Goal: Communication & Community: Answer question/provide support

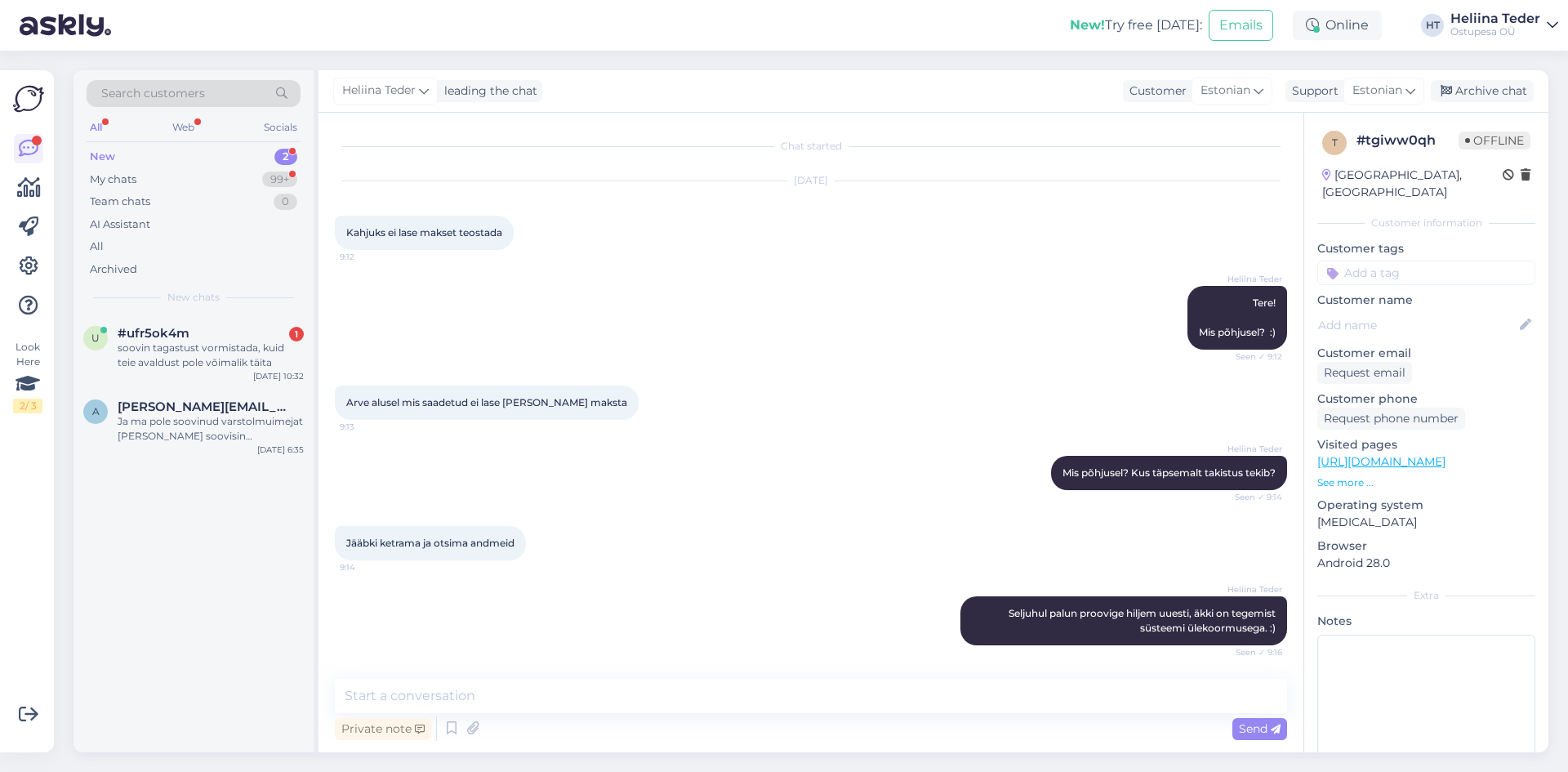
scroll to position [70, 0]
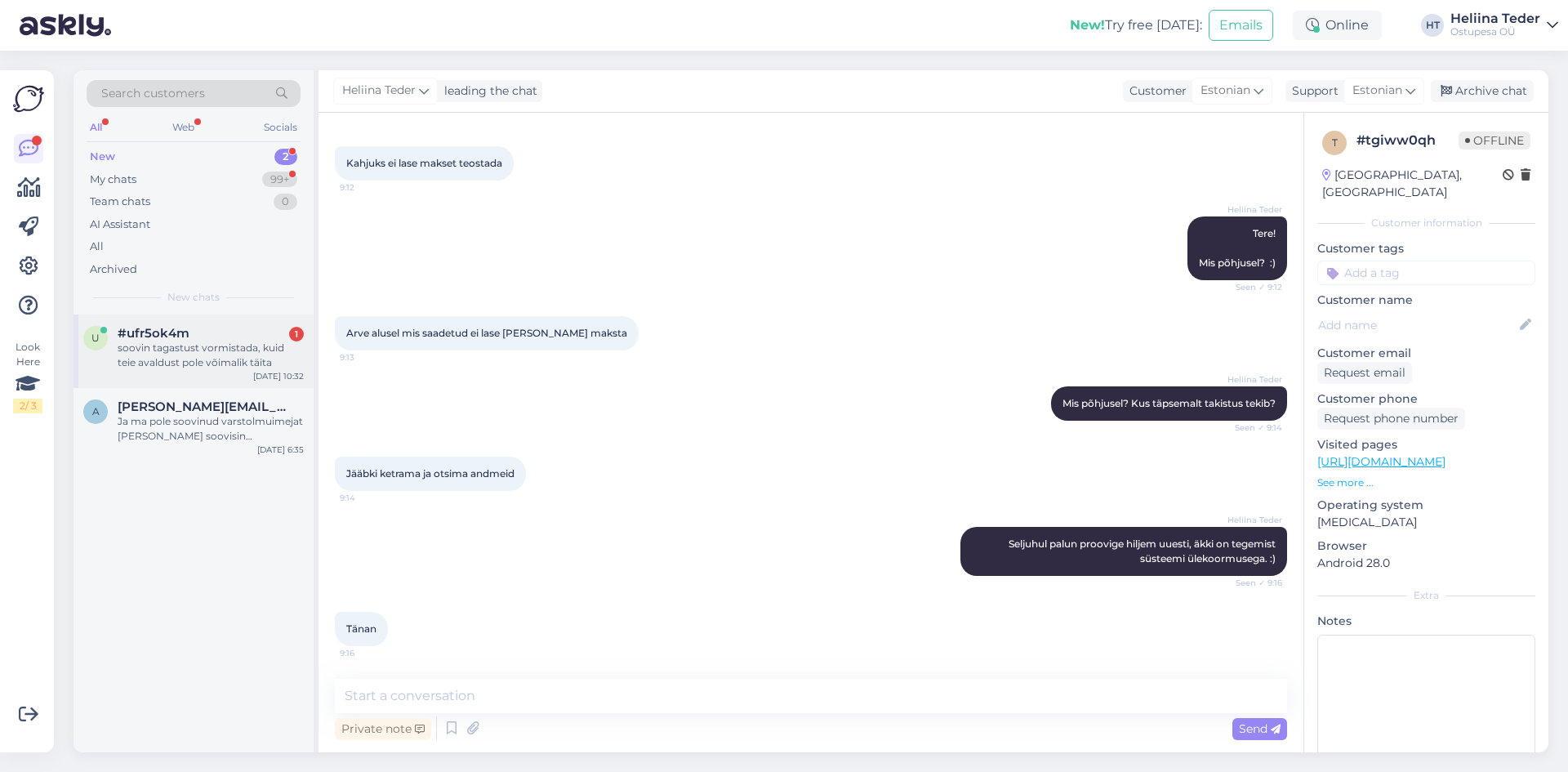
click at [180, 338] on span "#ufr5ok4m" at bounding box center [153, 333] width 72 height 15
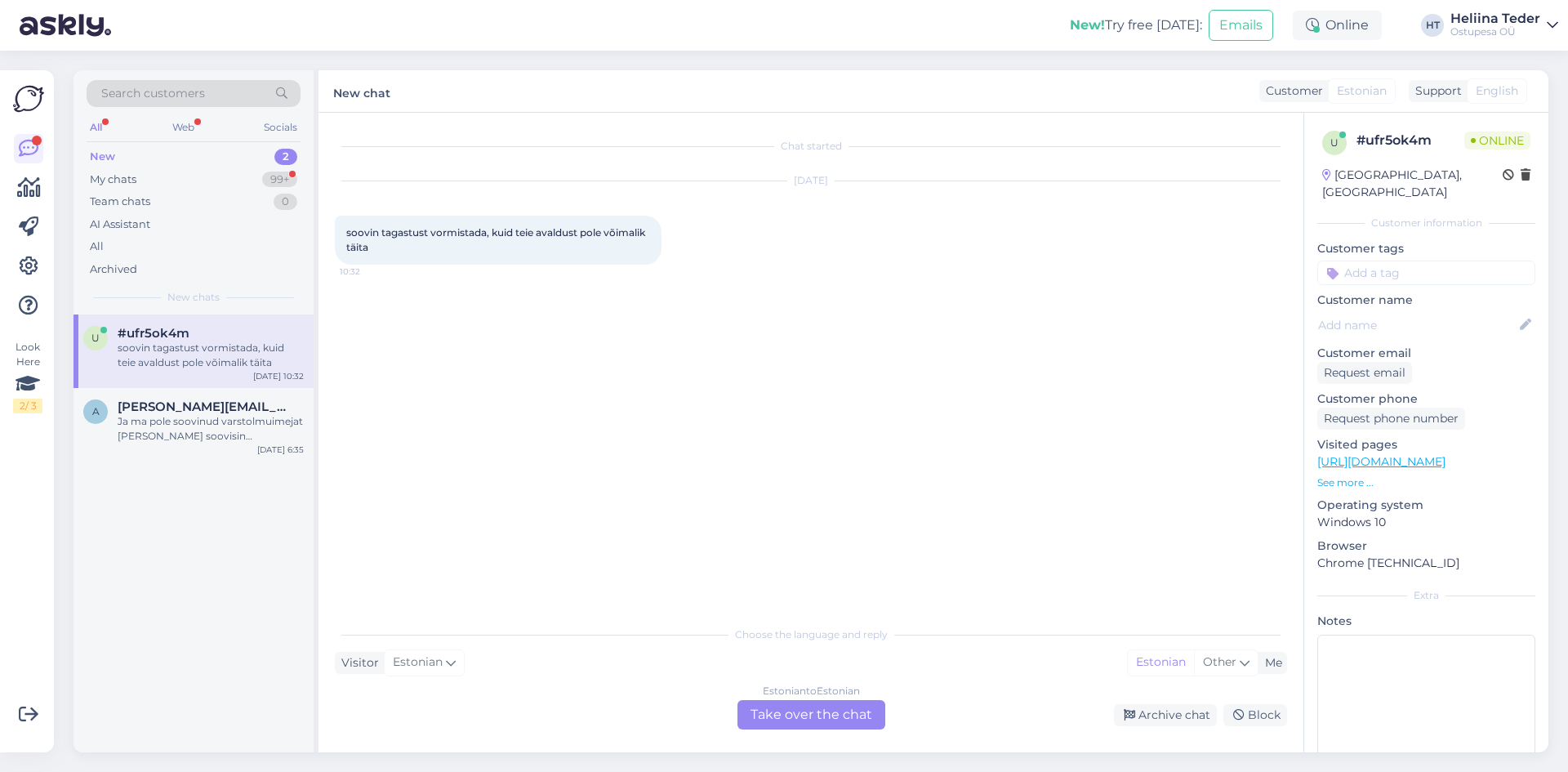
click at [784, 692] on div "Estonian to Estonian" at bounding box center [811, 690] width 97 height 15
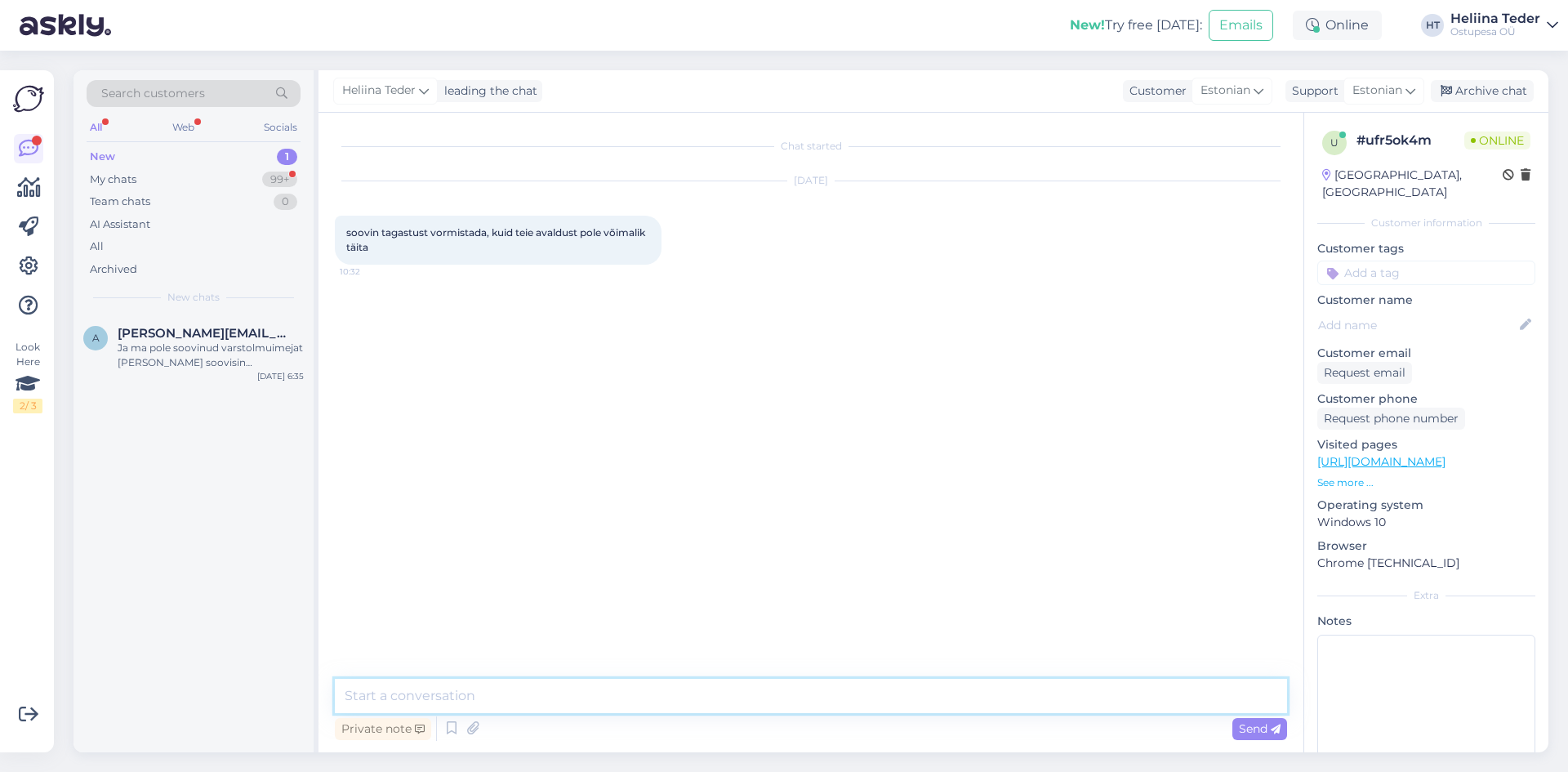
click at [573, 697] on textarea at bounding box center [811, 696] width 952 height 34
type textarea "Tere! Avaldust ei [PERSON_NAME] täita. Tagastuse info saamiseks kirjutage meile…"
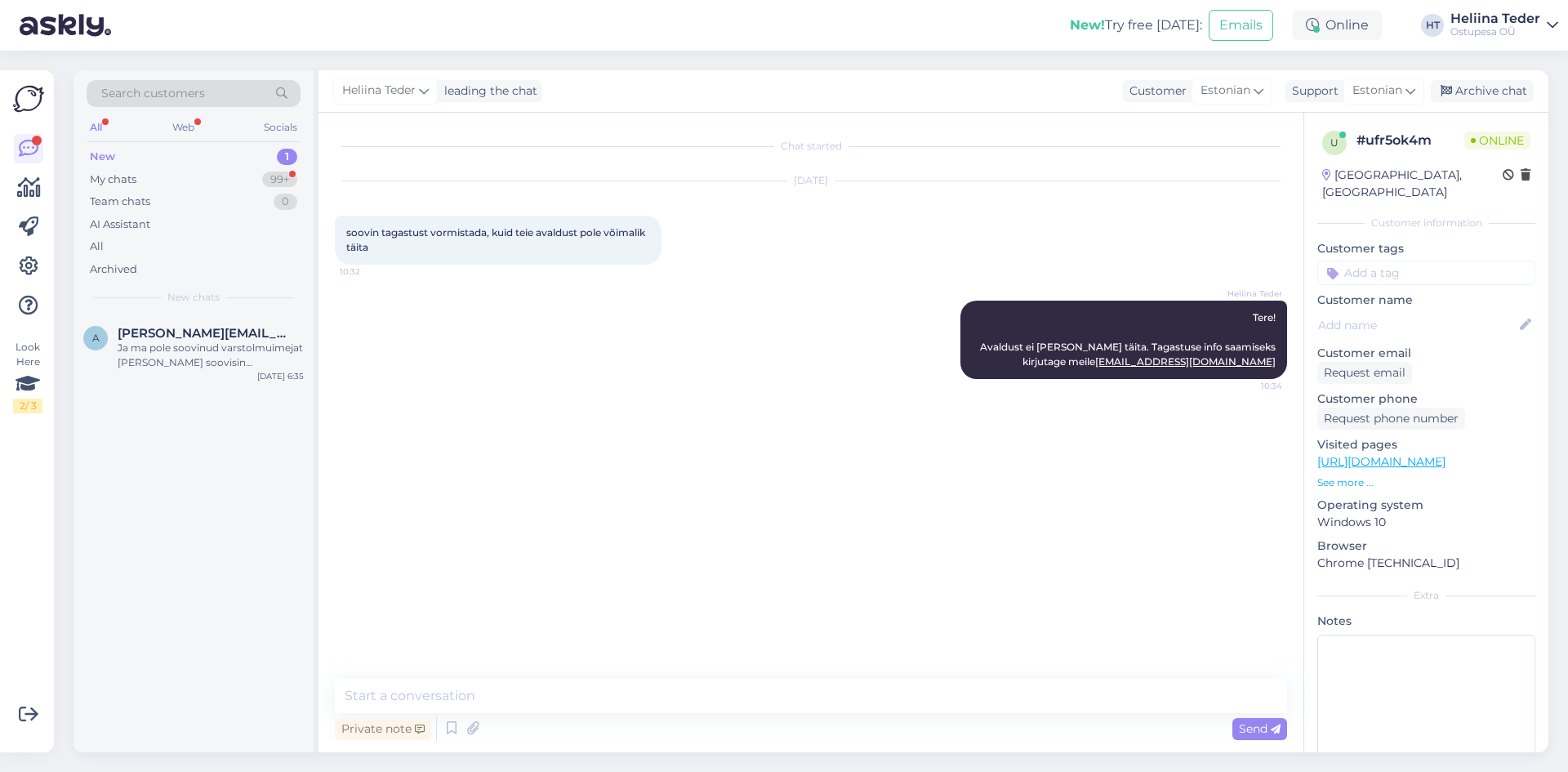
click at [143, 166] on div "New 1" at bounding box center [193, 157] width 214 height 23
click at [131, 164] on div "New 1" at bounding box center [193, 157] width 214 height 23
click at [131, 177] on div "My chats" at bounding box center [113, 179] width 47 height 16
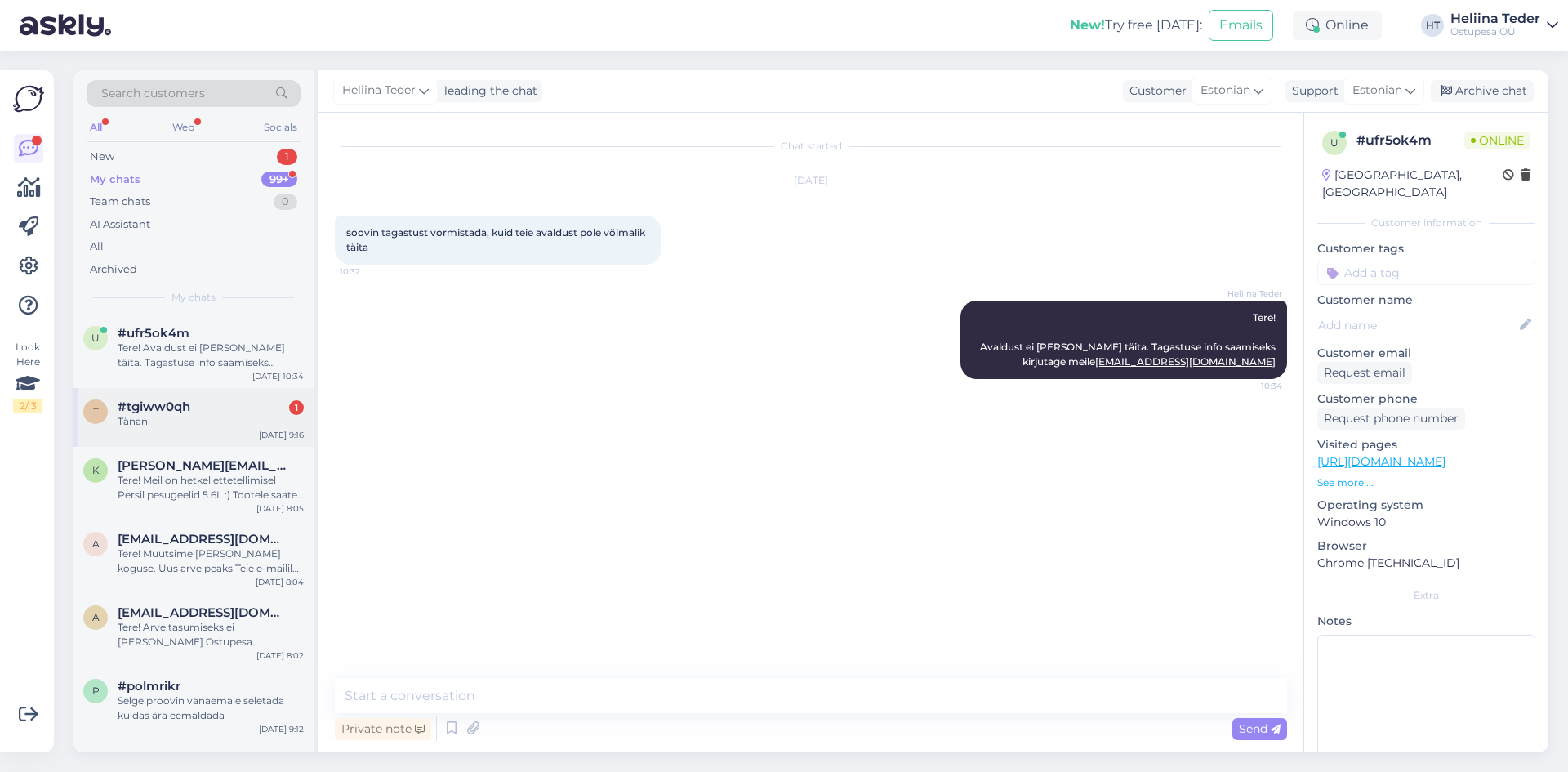
click at [202, 408] on div "#tgiww0qh 1" at bounding box center [211, 407] width 186 height 15
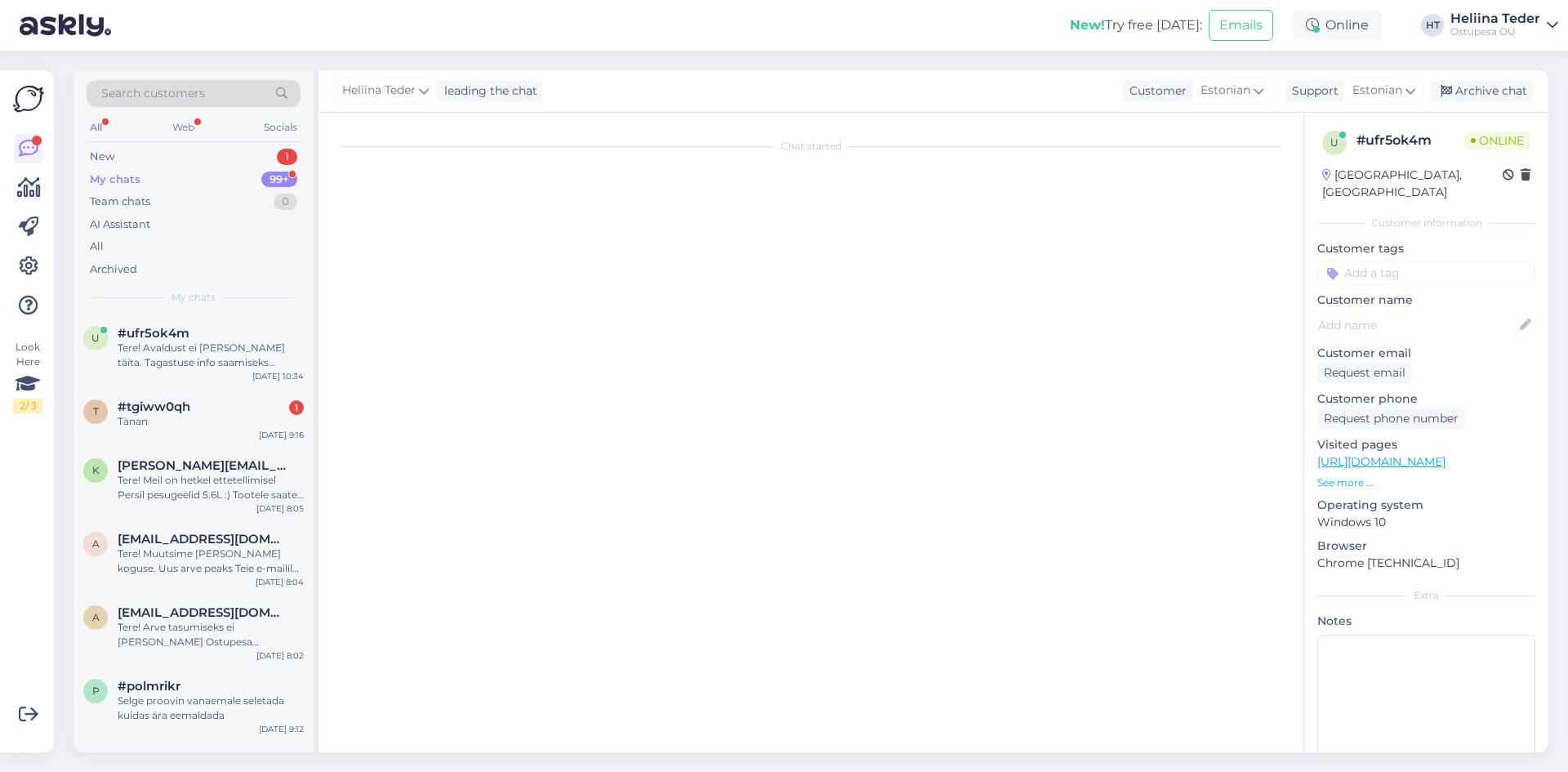
scroll to position [70, 0]
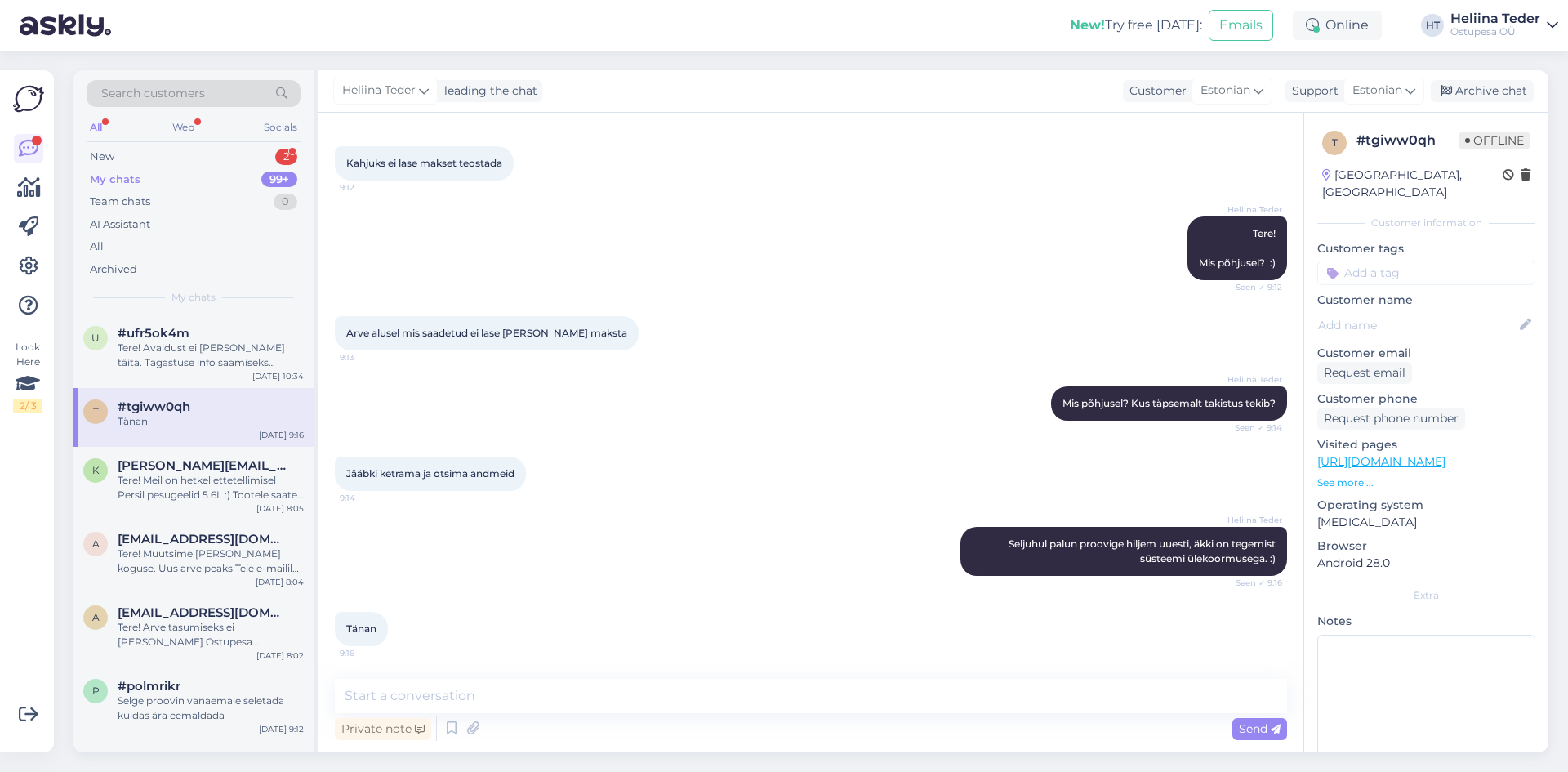
click at [122, 144] on div "Search customers All Web Socials New 2 My chats 99+ Team chats 0 AI Assistant A…" at bounding box center [193, 192] width 240 height 244
click at [128, 155] on div "New 2" at bounding box center [193, 157] width 214 height 23
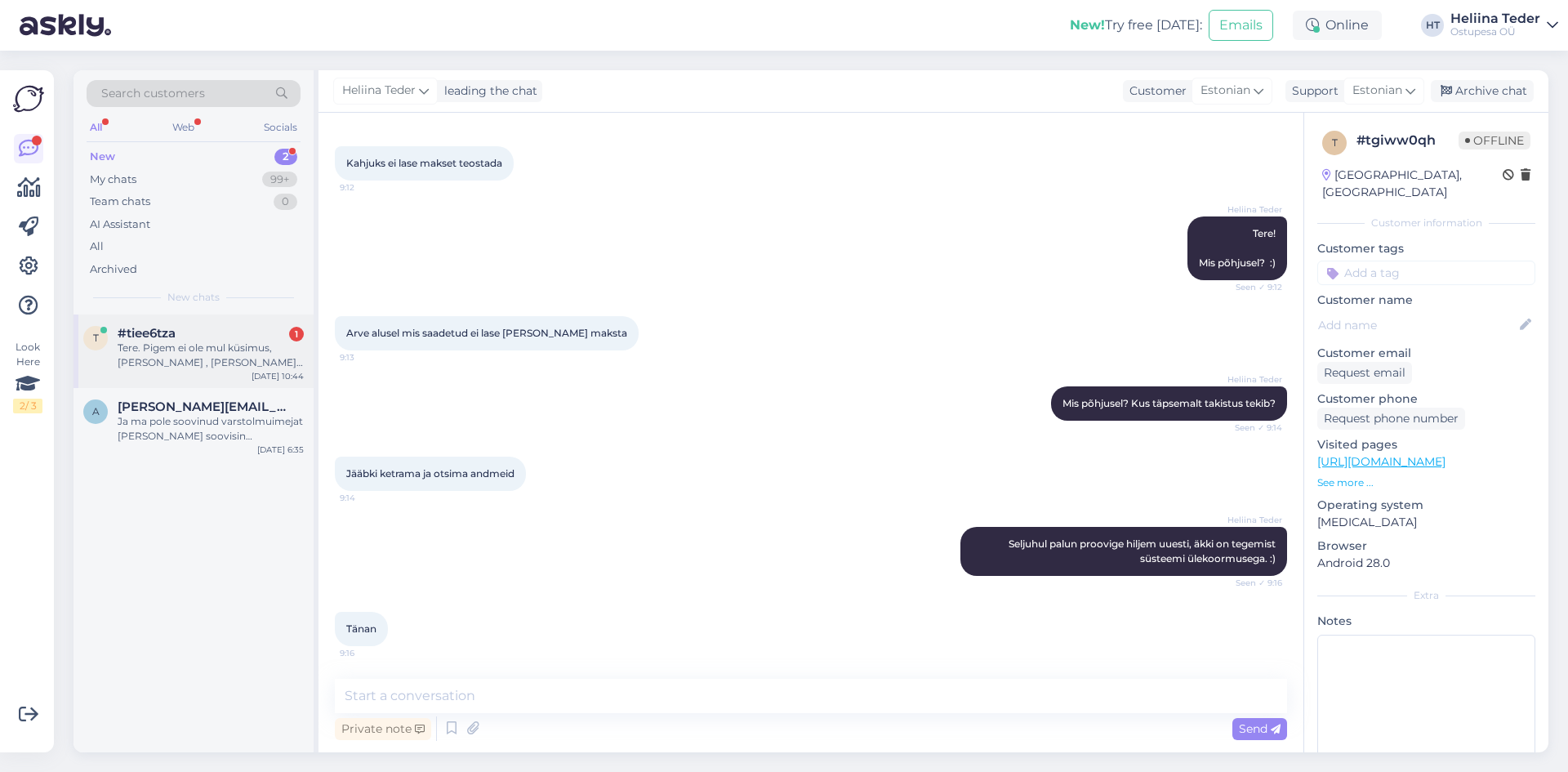
click at [197, 361] on div "Tere. Pigem ei ole mul küsimus, [PERSON_NAME] , [PERSON_NAME] usaldusväärne kli…" at bounding box center [211, 355] width 186 height 29
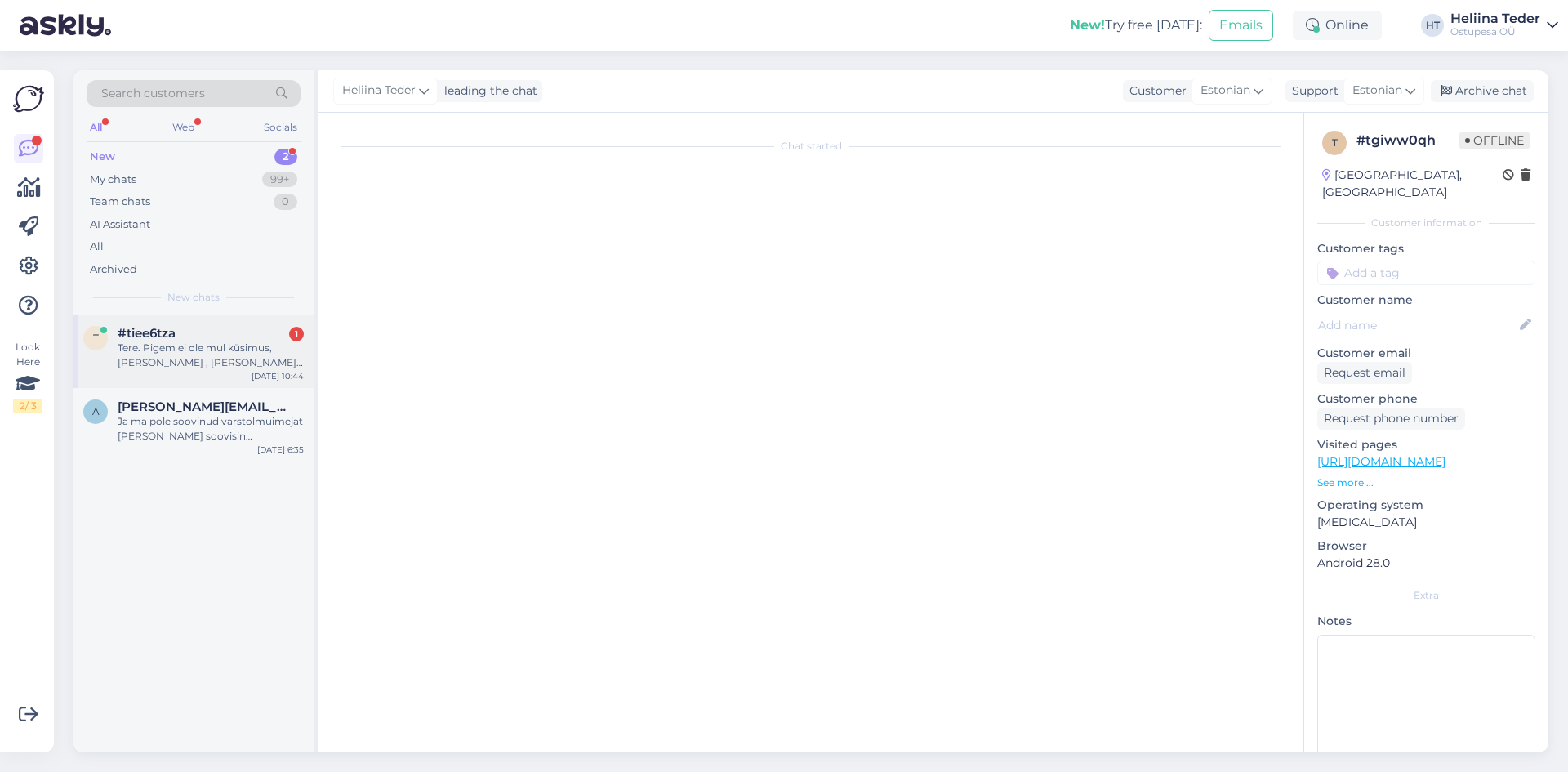
scroll to position [0, 0]
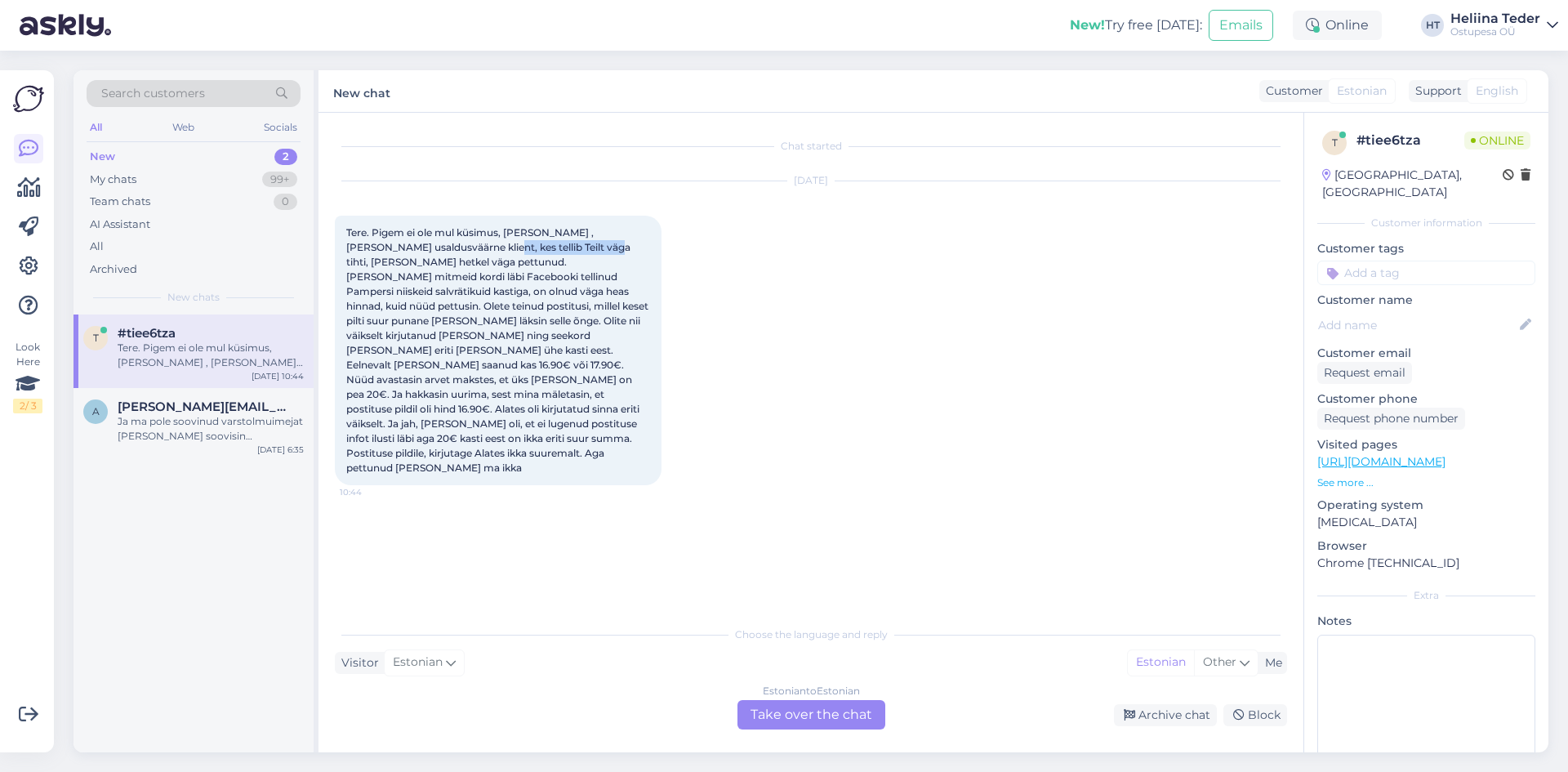
click at [575, 246] on span "Tere. Pigem ei ole mul küsimus, [PERSON_NAME] , [PERSON_NAME] usaldusväärne kli…" at bounding box center [499, 350] width 305 height 247
click at [576, 246] on span "Tere. Pigem ei ole mul küsimus, [PERSON_NAME] , [PERSON_NAME] usaldusväärne kli…" at bounding box center [499, 350] width 305 height 247
drag, startPoint x: 468, startPoint y: 261, endPoint x: 638, endPoint y: 261, distance: 170.0
click at [638, 261] on span "Tere. Pigem ei ole mul küsimus, [PERSON_NAME] , [PERSON_NAME] usaldusväärne kli…" at bounding box center [499, 350] width 305 height 247
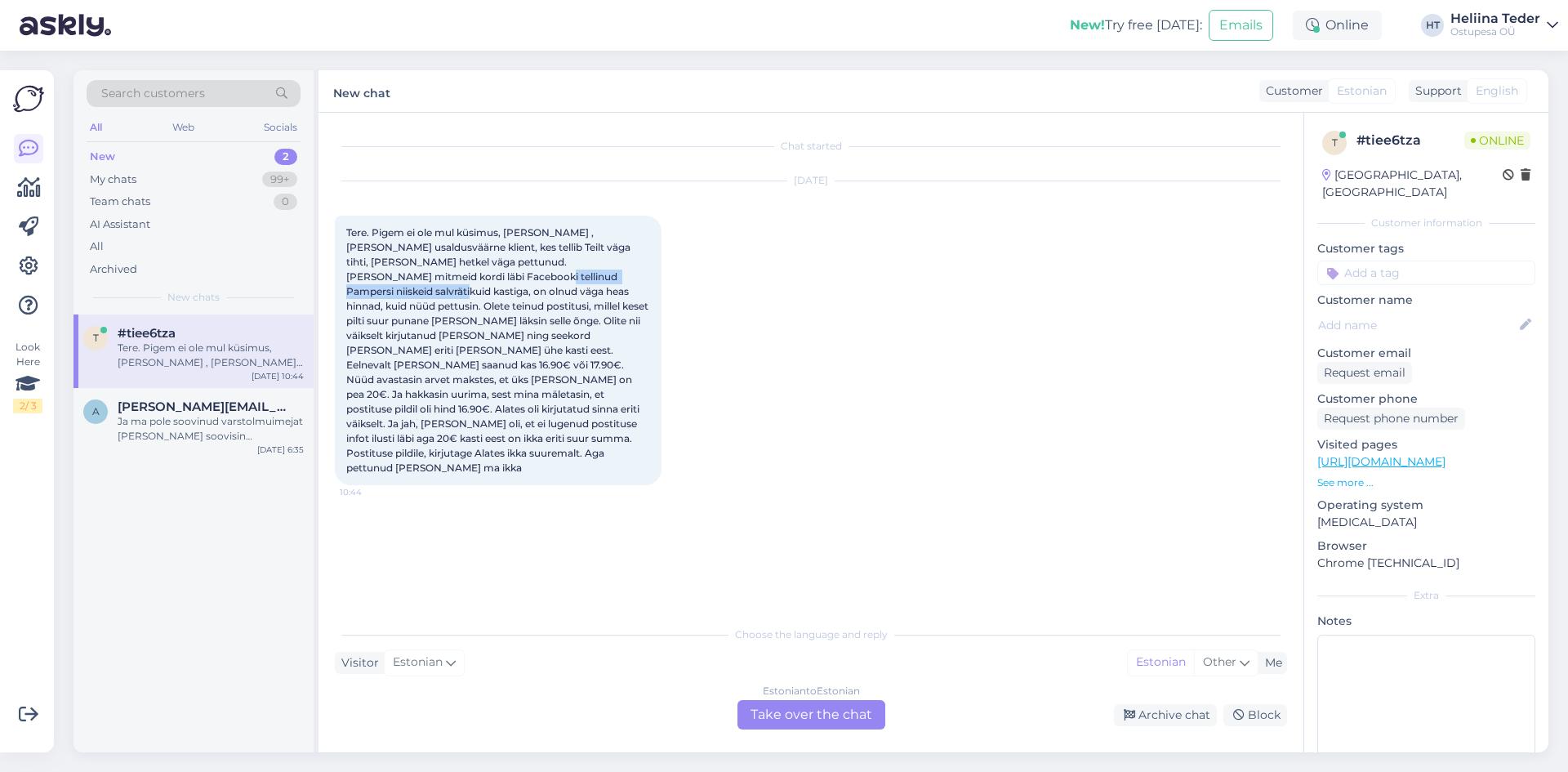
drag, startPoint x: 589, startPoint y: 281, endPoint x: 607, endPoint y: 281, distance: 18.0
click at [607, 281] on span "Tere. Pigem ei ole mul küsimus, [PERSON_NAME] , [PERSON_NAME] usaldusväärne kli…" at bounding box center [499, 350] width 305 height 247
drag, startPoint x: 409, startPoint y: 291, endPoint x: 581, endPoint y: 290, distance: 172.0
click at [581, 290] on span "Tere. Pigem ei ole mul küsimus, [PERSON_NAME] , [PERSON_NAME] usaldusväärne kli…" at bounding box center [499, 350] width 305 height 247
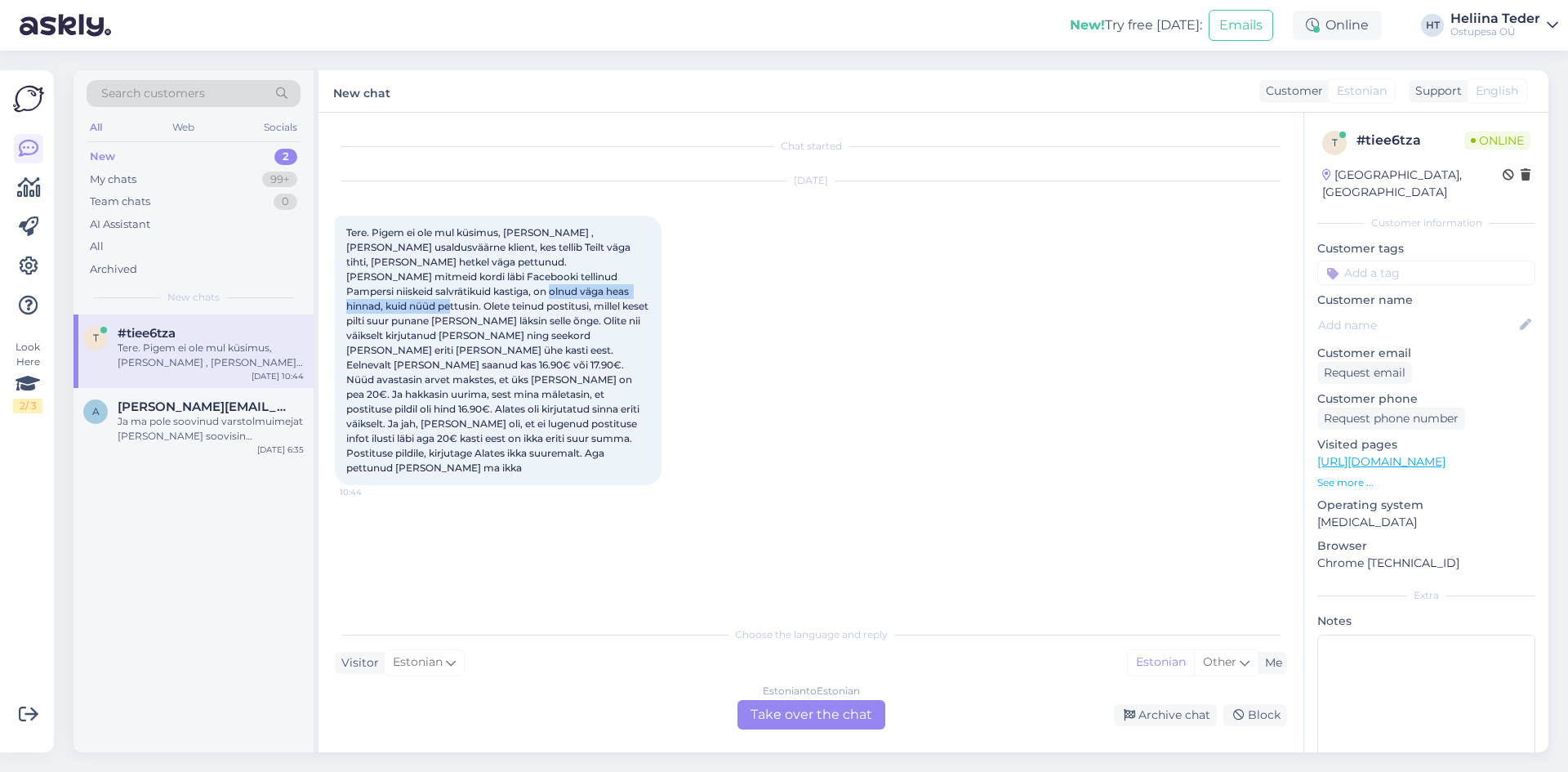
click at [581, 290] on span "Tere. Pigem ei ole mul küsimus, [PERSON_NAME] , [PERSON_NAME] usaldusväärne kli…" at bounding box center [499, 350] width 305 height 247
drag, startPoint x: 391, startPoint y: 306, endPoint x: 598, endPoint y: 306, distance: 207.0
click at [598, 306] on span "Tere. Pigem ei ole mul küsimus, [PERSON_NAME] , [PERSON_NAME] usaldusväärne kli…" at bounding box center [499, 350] width 305 height 247
drag, startPoint x: 532, startPoint y: 315, endPoint x: 562, endPoint y: 314, distance: 30.0
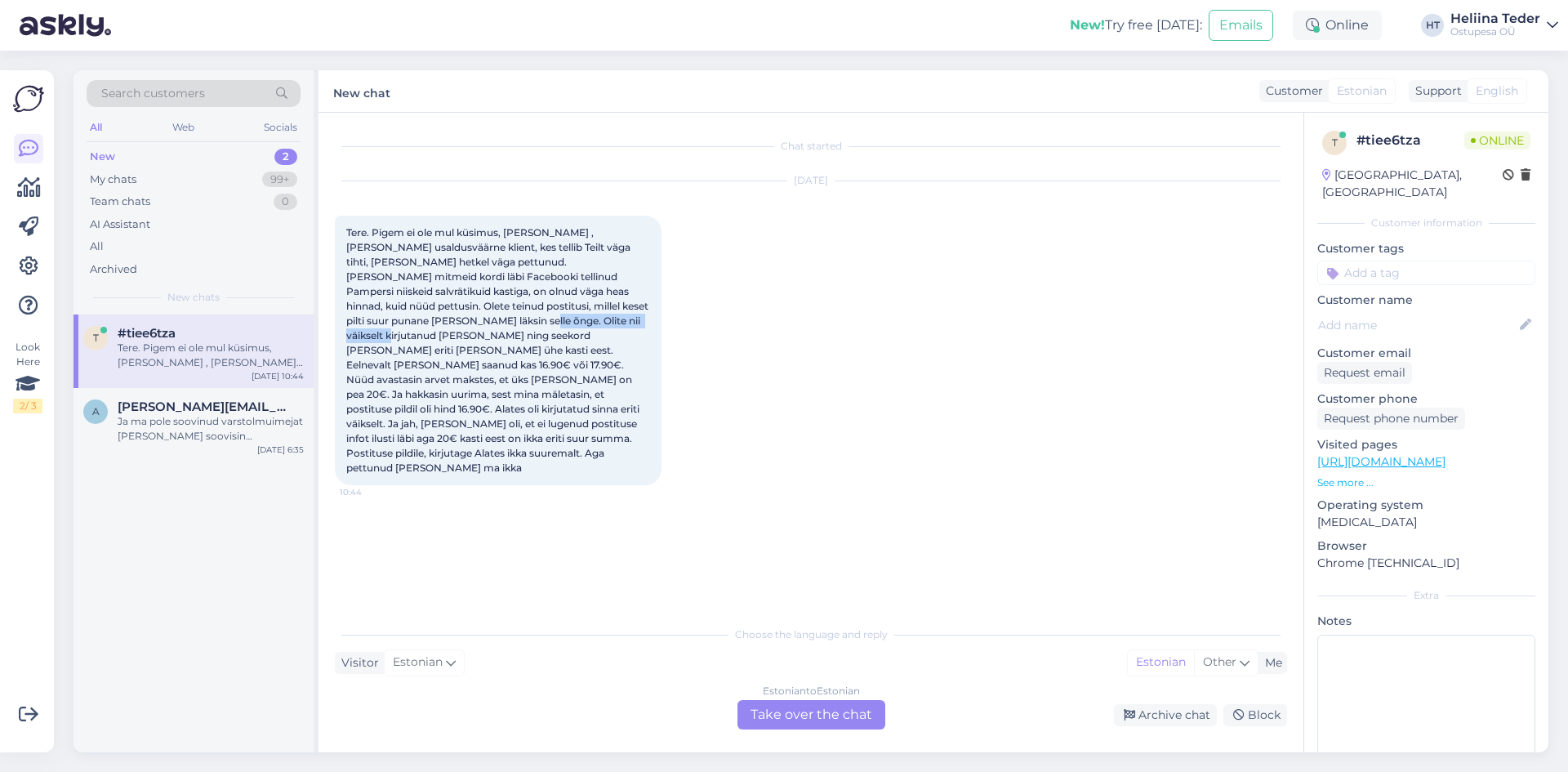
click at [562, 314] on span "Tere. Pigem ei ole mul küsimus, [PERSON_NAME] , [PERSON_NAME] usaldusväärne kli…" at bounding box center [499, 350] width 305 height 247
click at [544, 334] on span "Tere. Pigem ei ole mul küsimus, [PERSON_NAME] , [PERSON_NAME] usaldusväärne kli…" at bounding box center [499, 350] width 305 height 247
drag, startPoint x: 428, startPoint y: 347, endPoint x: 628, endPoint y: 346, distance: 200.0
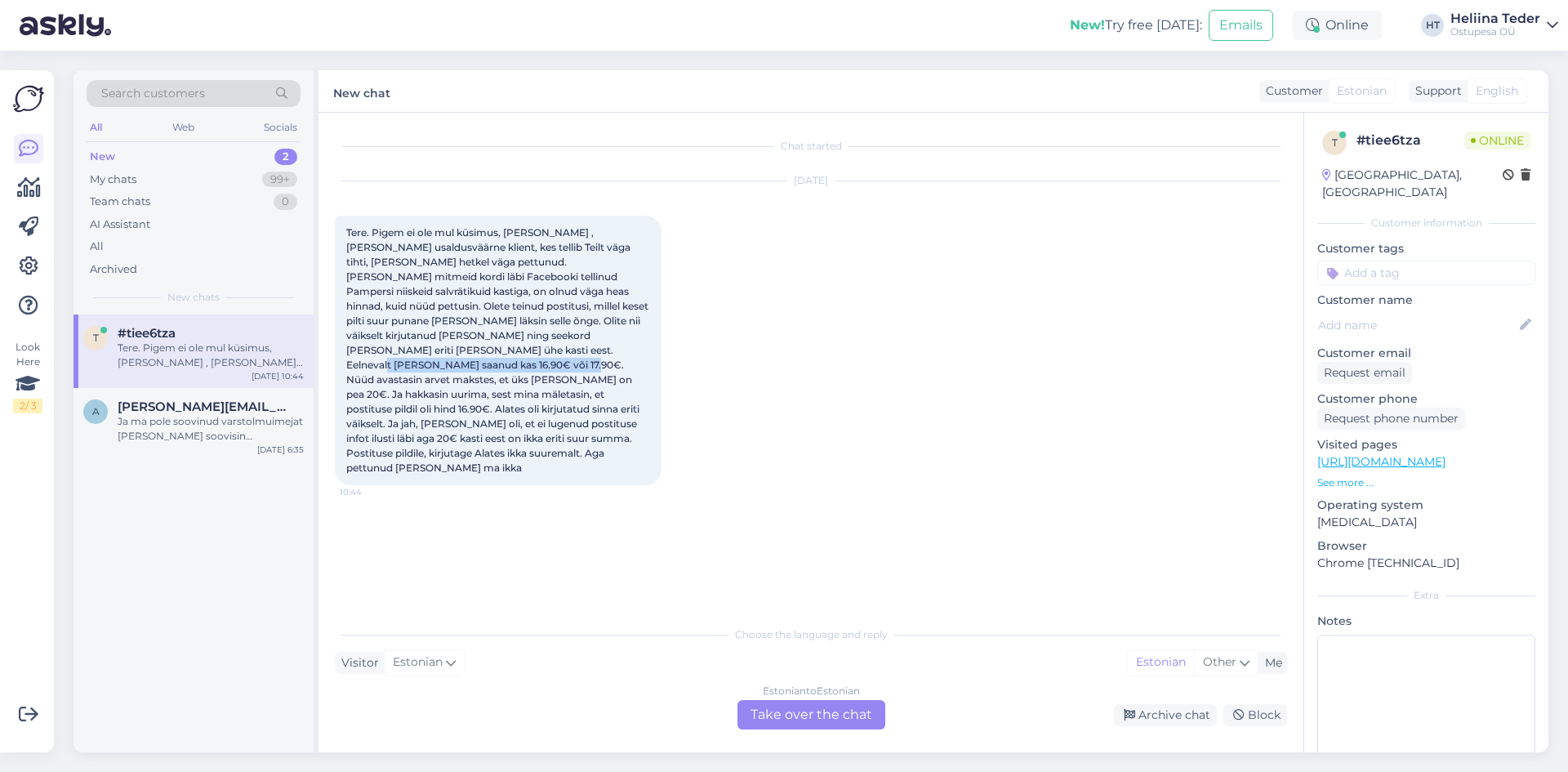
click at [628, 346] on span "Tere. Pigem ei ole mul küsimus, [PERSON_NAME] , [PERSON_NAME] usaldusväärne kli…" at bounding box center [499, 350] width 305 height 247
drag, startPoint x: 558, startPoint y: 364, endPoint x: 620, endPoint y: 366, distance: 62.0
click at [620, 366] on span "Tere. Pigem ei ole mul küsimus, [PERSON_NAME] , [PERSON_NAME] usaldusväärne kli…" at bounding box center [499, 350] width 305 height 247
drag, startPoint x: 620, startPoint y: 366, endPoint x: 590, endPoint y: 366, distance: 30.0
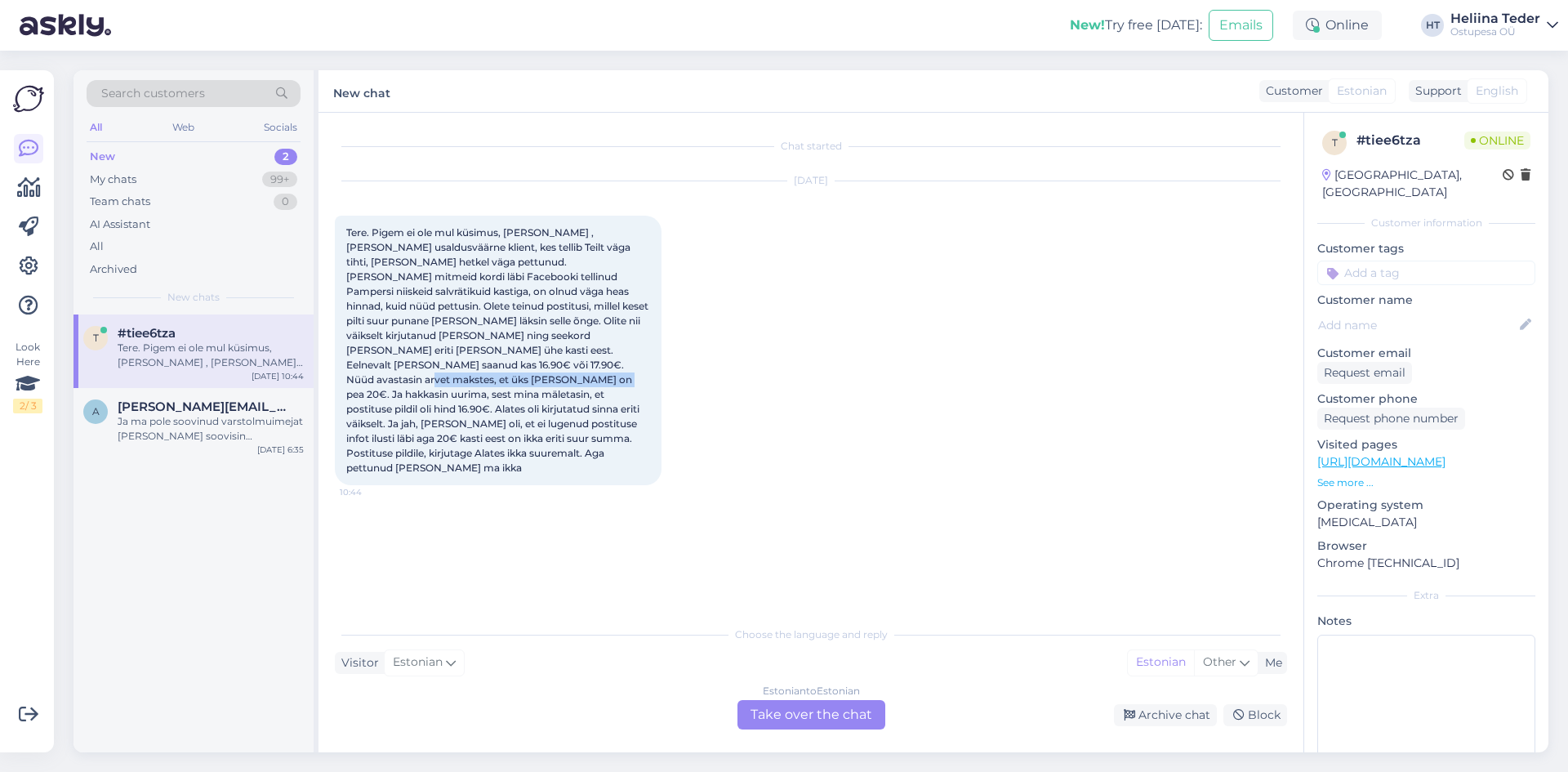
click at [620, 367] on span "Tere. Pigem ei ole mul küsimus, [PERSON_NAME] , [PERSON_NAME] usaldusväärne kli…" at bounding box center [499, 350] width 305 height 247
click at [441, 376] on span "Tere. Pigem ei ole mul küsimus, [PERSON_NAME] , [PERSON_NAME] usaldusväärne kli…" at bounding box center [499, 350] width 305 height 247
drag, startPoint x: 533, startPoint y: 383, endPoint x: 636, endPoint y: 383, distance: 103.0
click at [636, 383] on span "Tere. Pigem ei ole mul küsimus, [PERSON_NAME] , [PERSON_NAME] usaldusväärne kli…" at bounding box center [499, 350] width 305 height 247
click at [636, 384] on span "Tere. Pigem ei ole mul küsimus, [PERSON_NAME] , [PERSON_NAME] usaldusväärne kli…" at bounding box center [499, 350] width 305 height 247
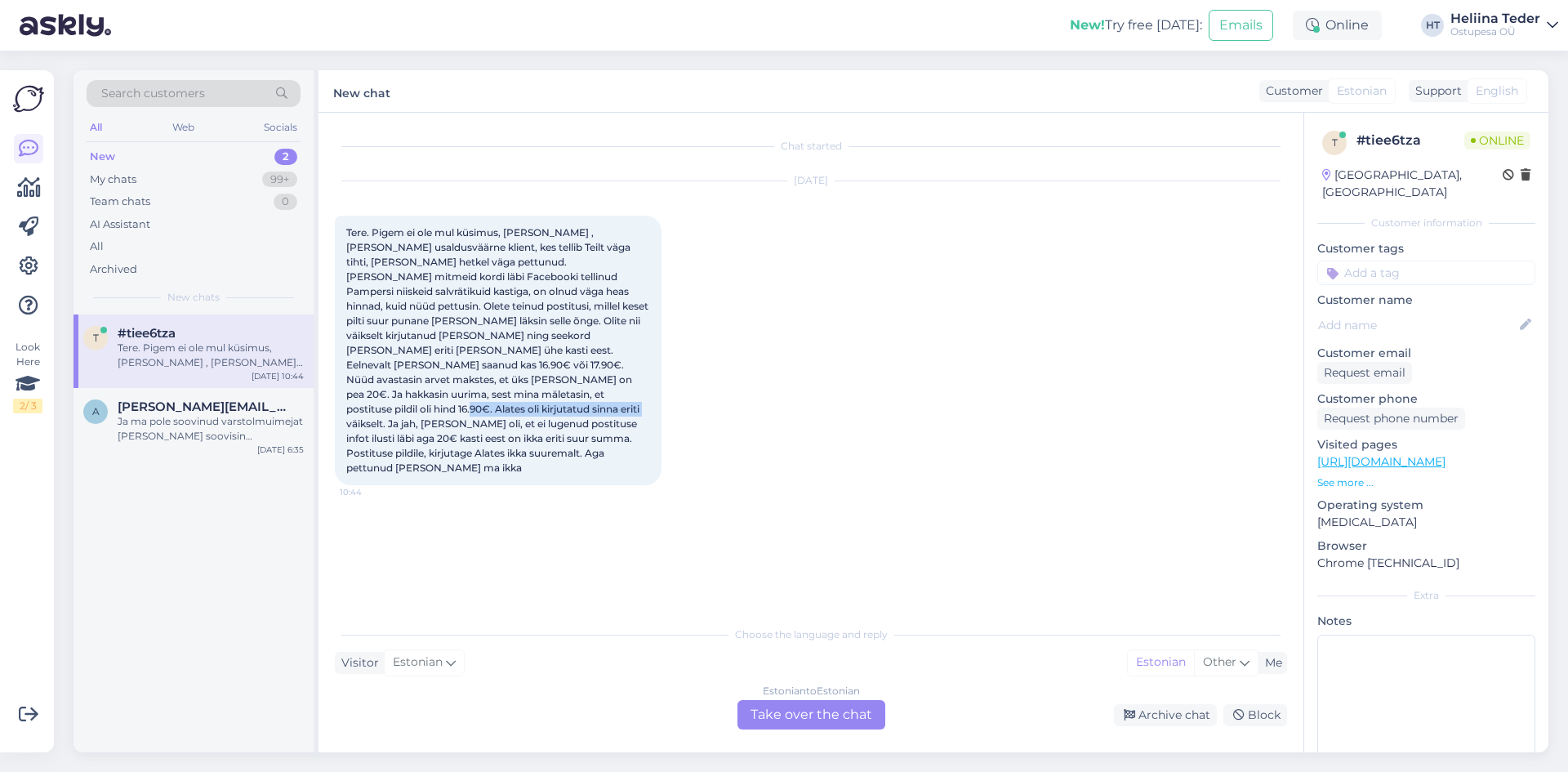
drag, startPoint x: 530, startPoint y: 400, endPoint x: 573, endPoint y: 399, distance: 43.0
click at [573, 399] on span "Tere. Pigem ei ole mul küsimus, [PERSON_NAME] , [PERSON_NAME] usaldusväärne kli…" at bounding box center [499, 350] width 305 height 247
click at [604, 412] on span "Tere. Pigem ei ole mul küsimus, [PERSON_NAME] , [PERSON_NAME] usaldusväärne kli…" at bounding box center [499, 350] width 305 height 247
click at [604, 411] on span "Tere. Pigem ei ole mul küsimus, [PERSON_NAME] , [PERSON_NAME] usaldusväärne kli…" at bounding box center [499, 350] width 305 height 247
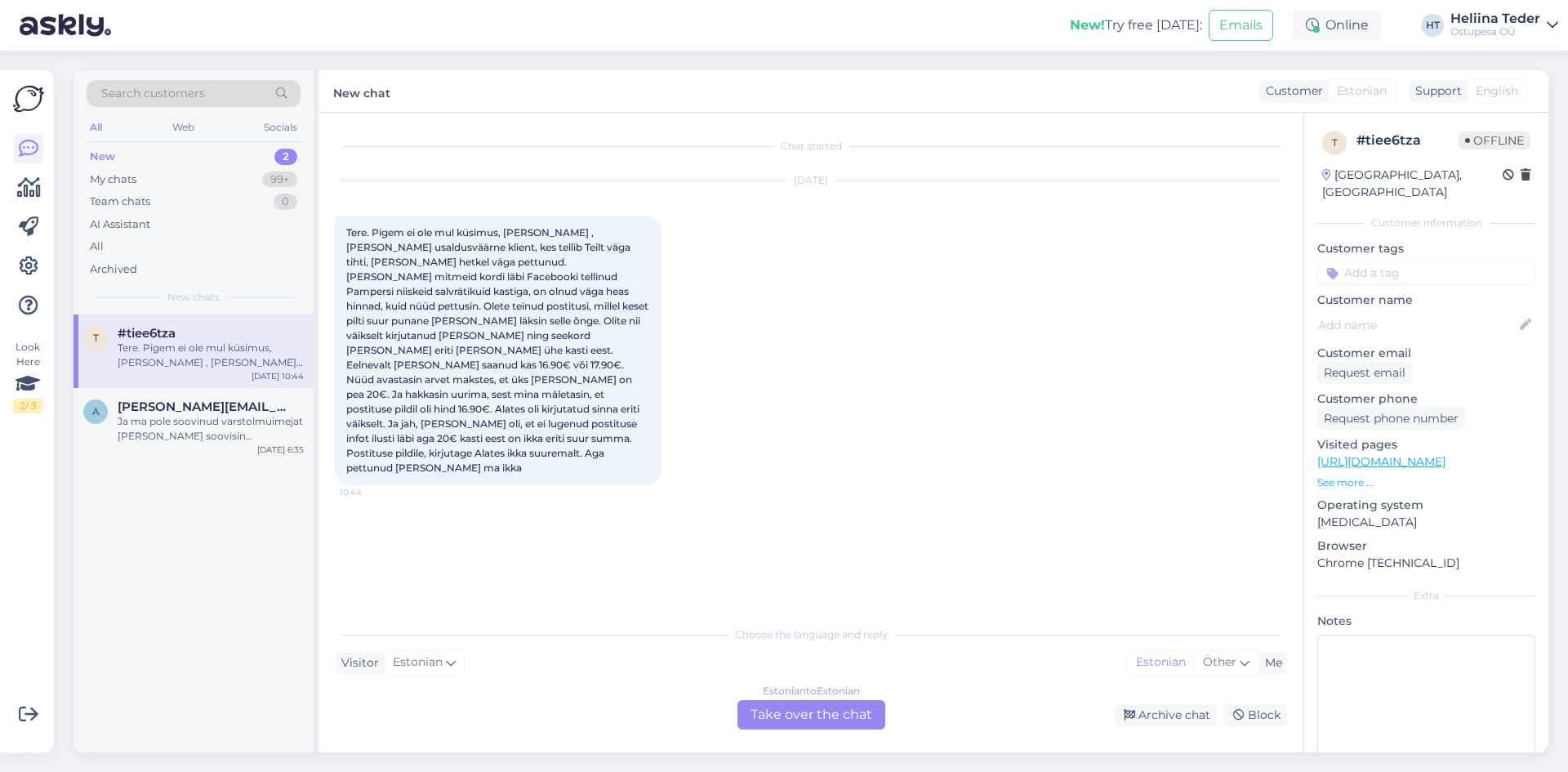
click at [857, 731] on div "Chat started [DATE] Tere. Pigem ei ole mul küsimus, [PERSON_NAME] , [PERSON_NAM…" at bounding box center [811, 433] width 985 height 639
click at [846, 714] on div "Estonian to Estonian Take over the chat" at bounding box center [812, 714] width 148 height 29
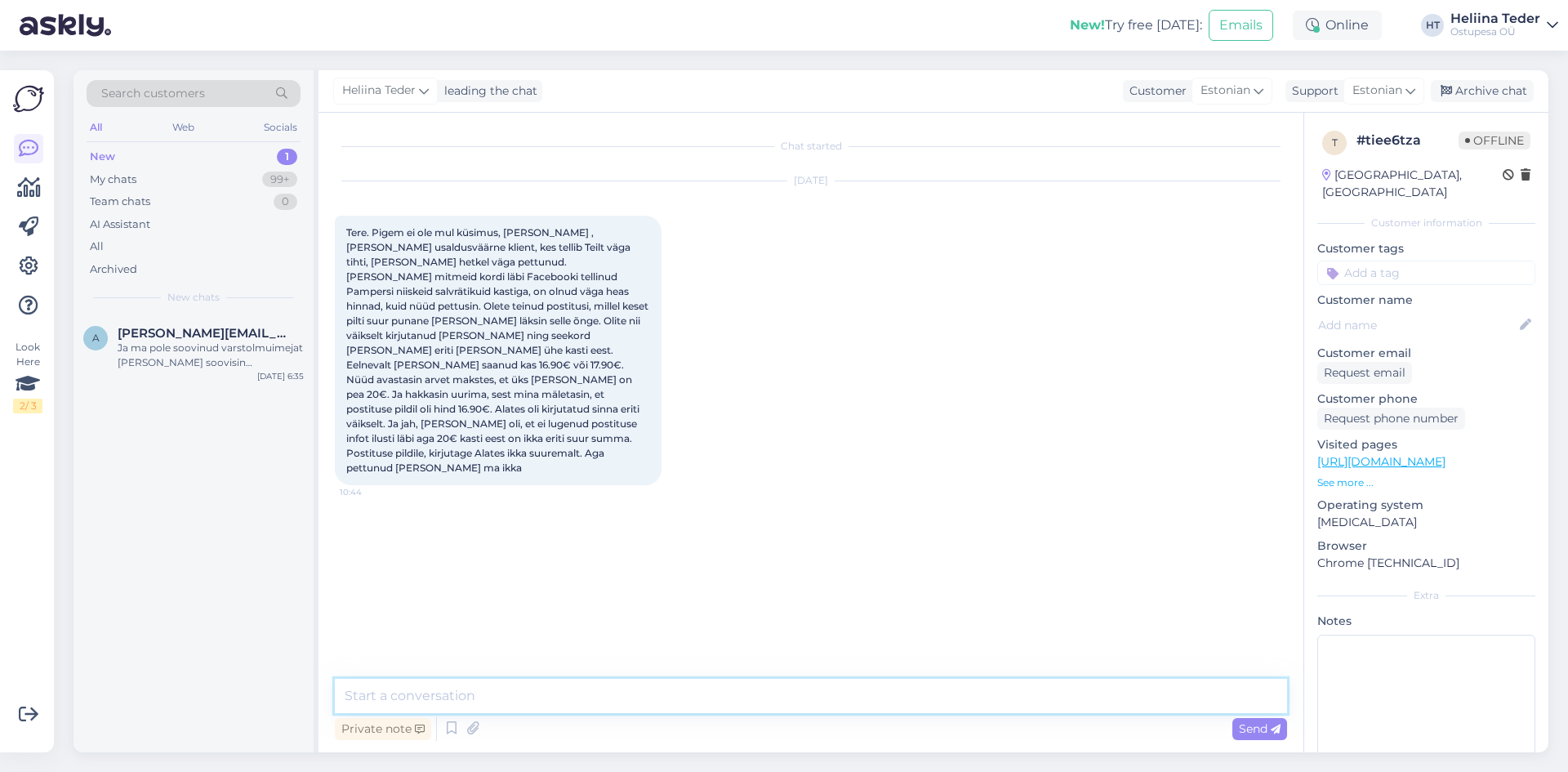
click at [594, 692] on textarea at bounding box center [811, 696] width 952 height 34
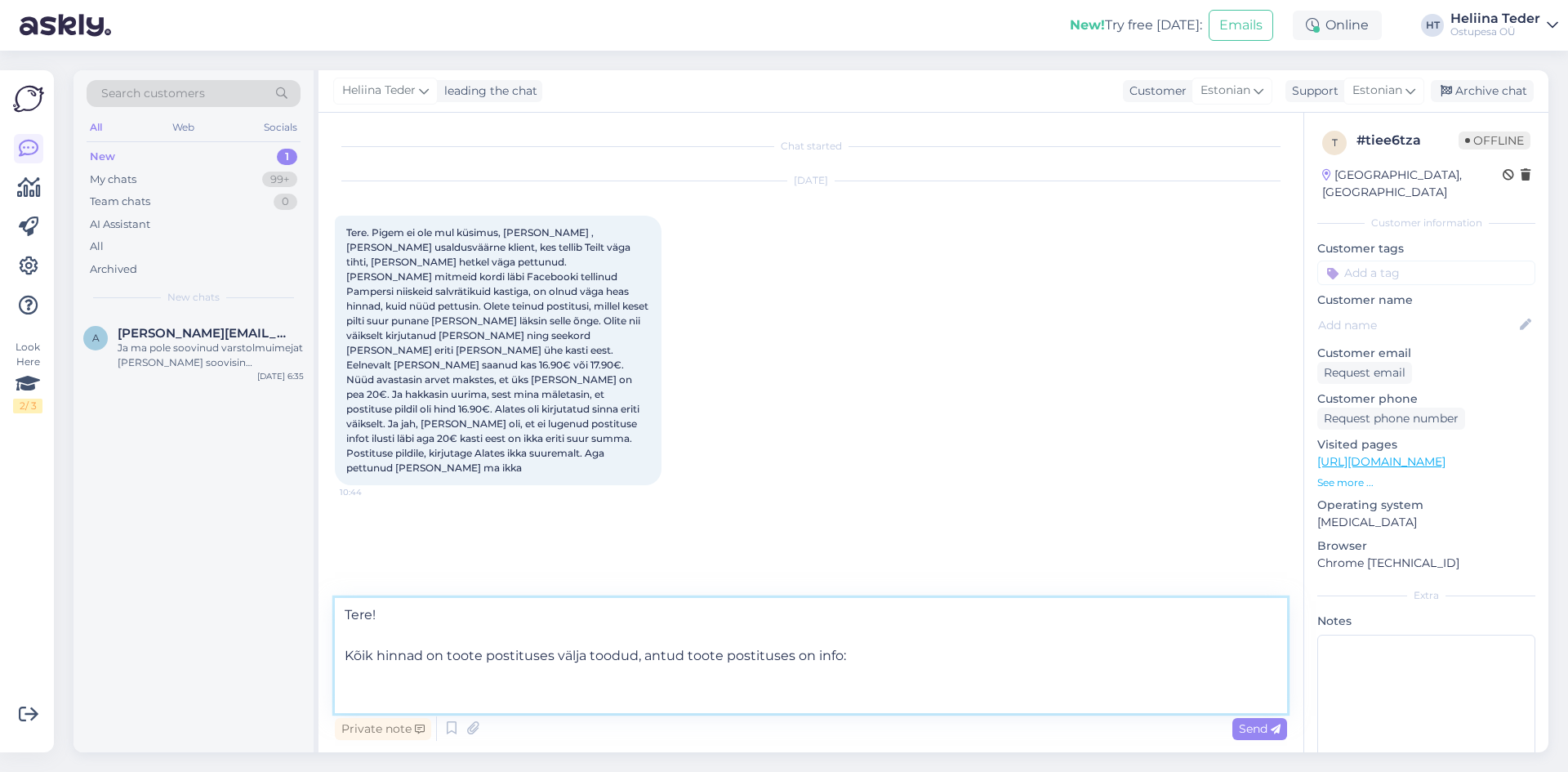
paste textarea "𝐄𝐫𝐢𝐡𝐢𝐧𝐝 𝐞𝐭𝐭𝐞𝐭𝐞𝐥𝐥𝐢𝐦𝐢𝐬𝐞𝐥: 1 [PERSON_NAME] - 19.90€ Tellides korraga 3, on ühe hin…"
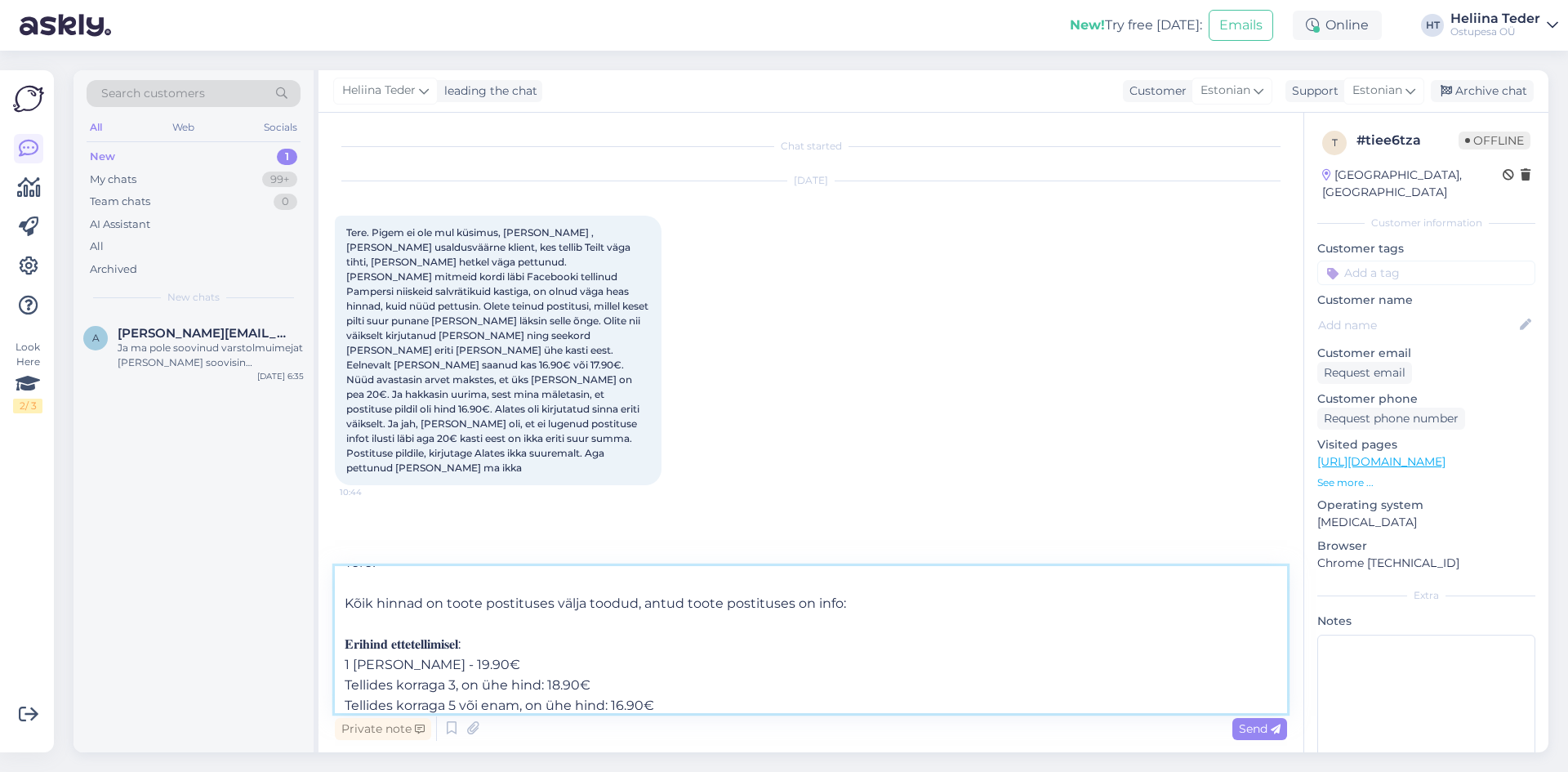
scroll to position [61, 0]
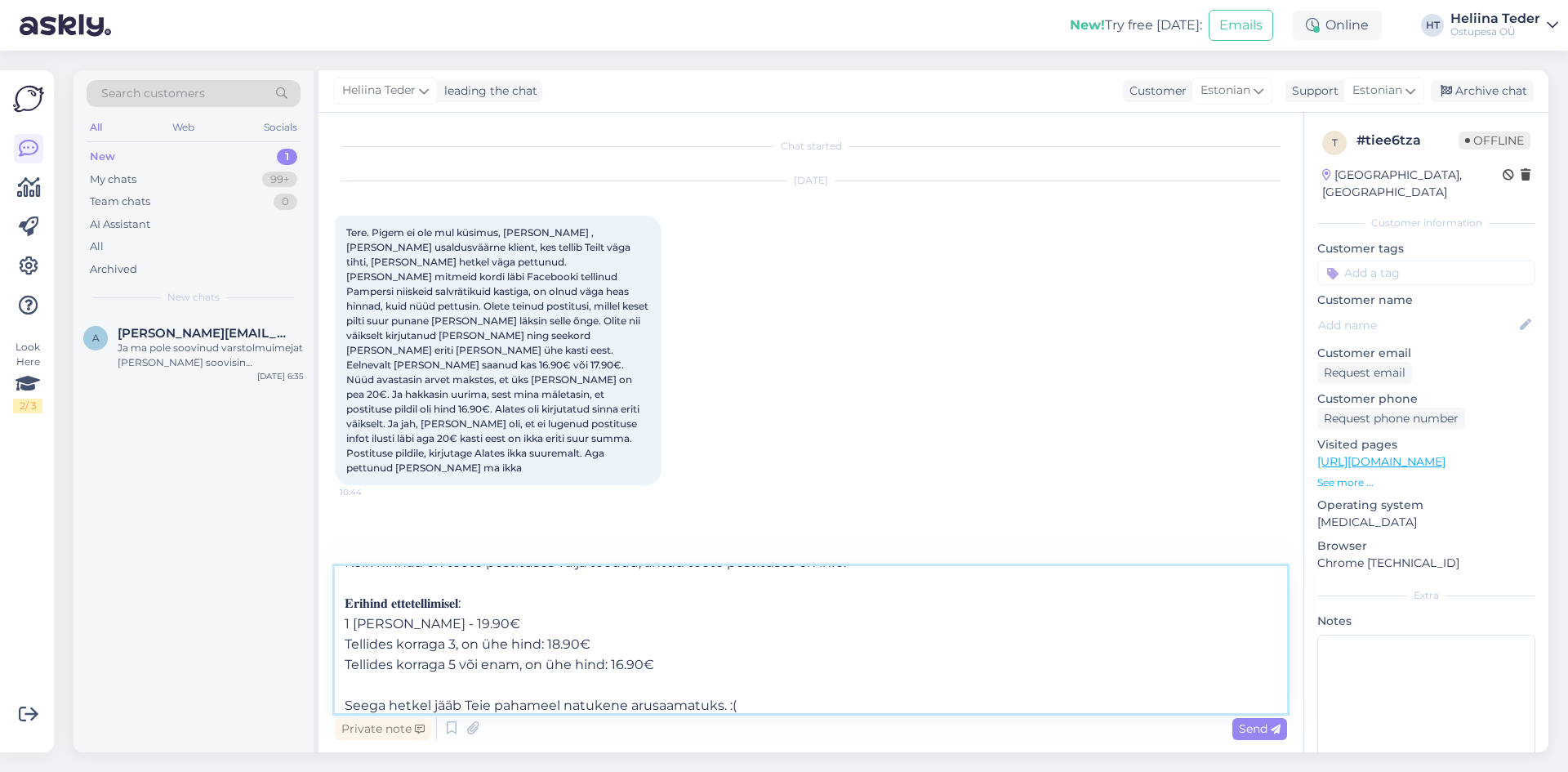
type textarea "Tere! Kõik hinnad on toote postituses välja toodud, antud toote postituses on i…"
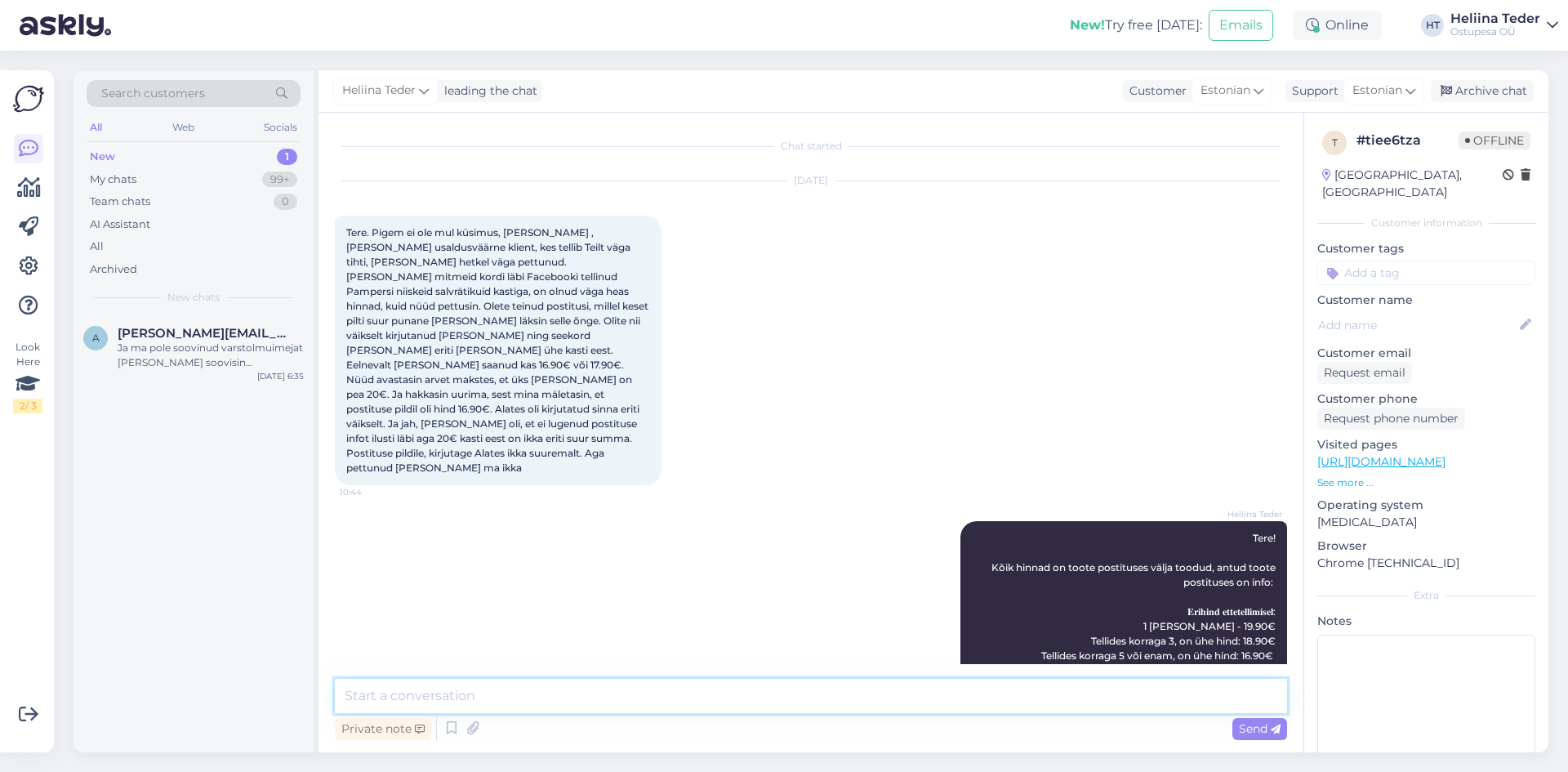
scroll to position [0, 0]
